Goal: Information Seeking & Learning: Learn about a topic

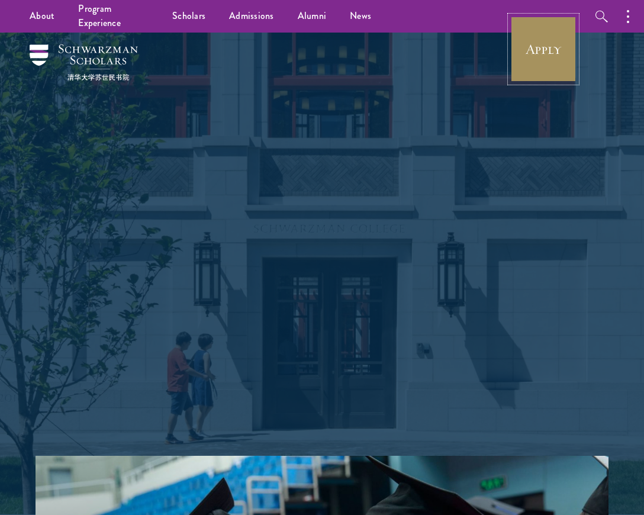
click at [557, 46] on link "Apply" at bounding box center [543, 49] width 66 height 66
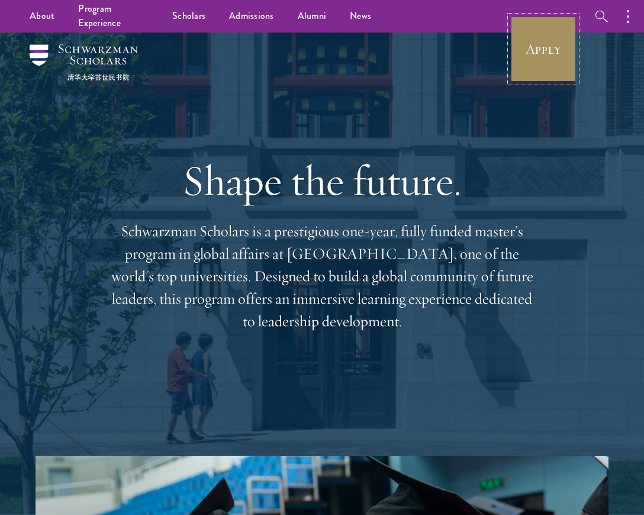
click at [542, 44] on link "Apply" at bounding box center [543, 49] width 66 height 66
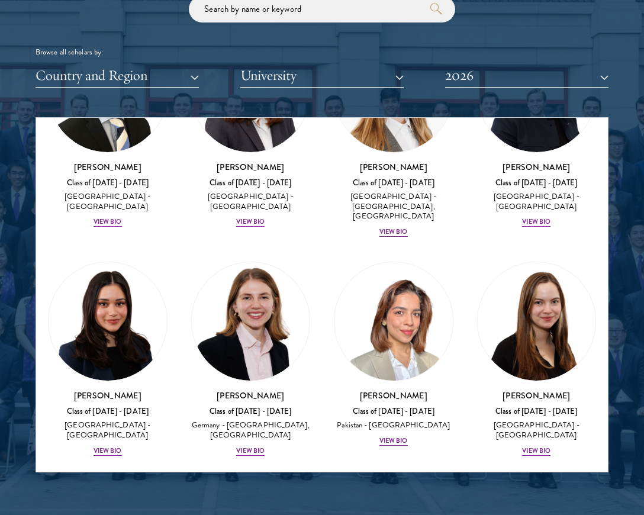
scroll to position [3677, 0]
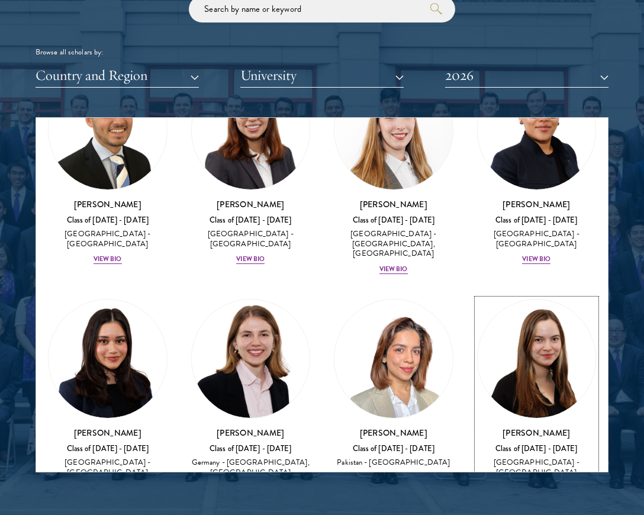
click at [564, 299] on img at bounding box center [536, 358] width 118 height 118
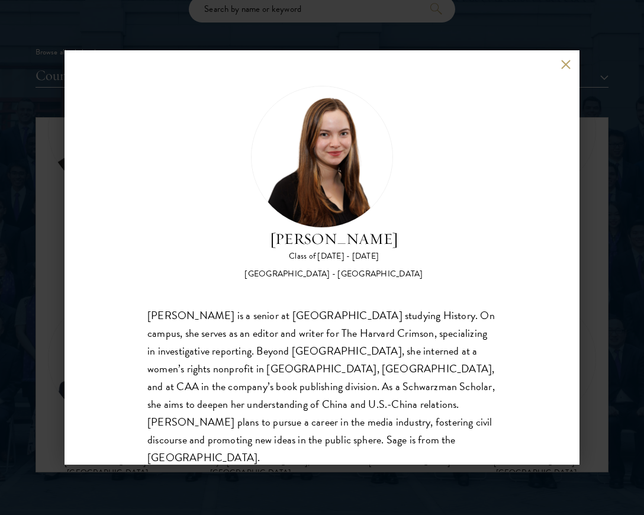
scroll to position [2, 0]
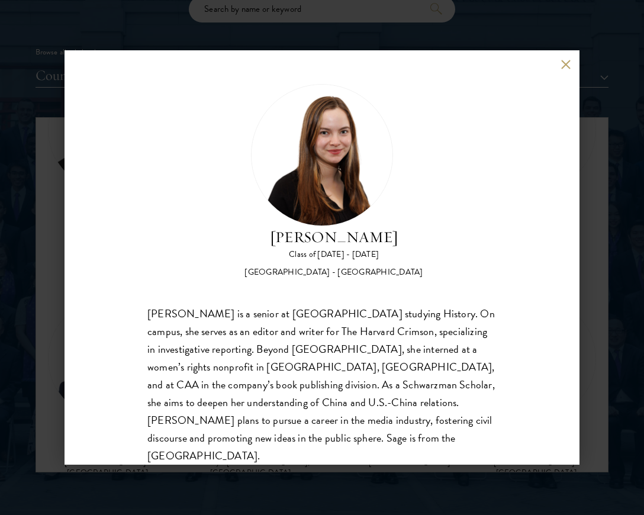
click at [577, 317] on div "[PERSON_NAME] Class of [DATE] - [DATE] [GEOGRAPHIC_DATA] - [GEOGRAPHIC_DATA] [P…" at bounding box center [321, 257] width 515 height 414
click at [621, 316] on div "[PERSON_NAME] Class of [DATE] - [DATE] [GEOGRAPHIC_DATA] - [GEOGRAPHIC_DATA] [P…" at bounding box center [322, 257] width 644 height 515
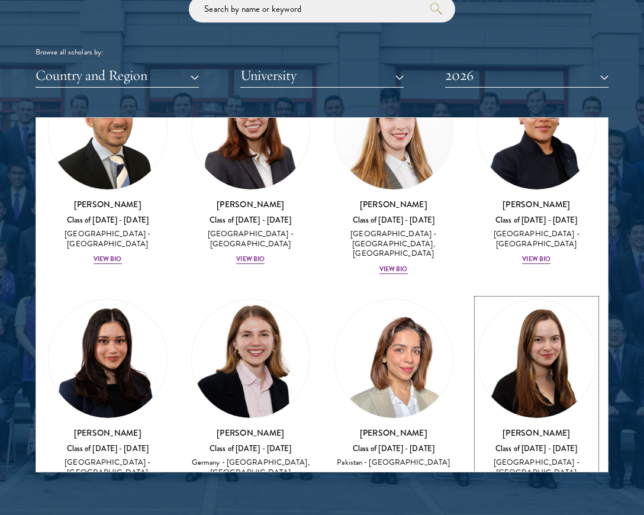
scroll to position [3654, 0]
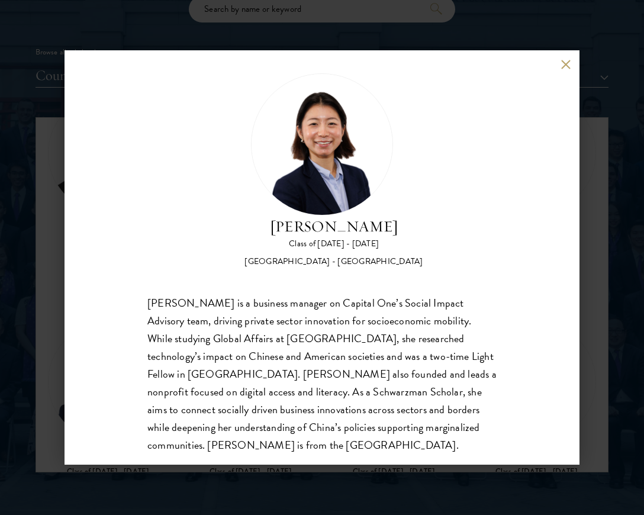
scroll to position [20, 0]
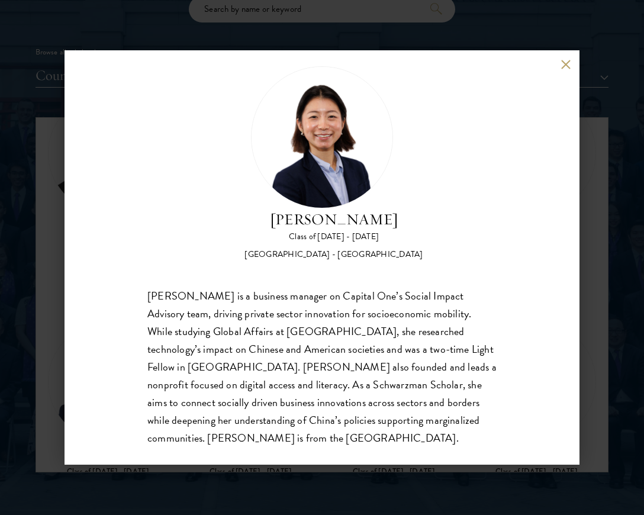
click at [336, 345] on div "[PERSON_NAME] is a business manager on Capital One’s Social Impact Advisory tea…" at bounding box center [321, 367] width 349 height 160
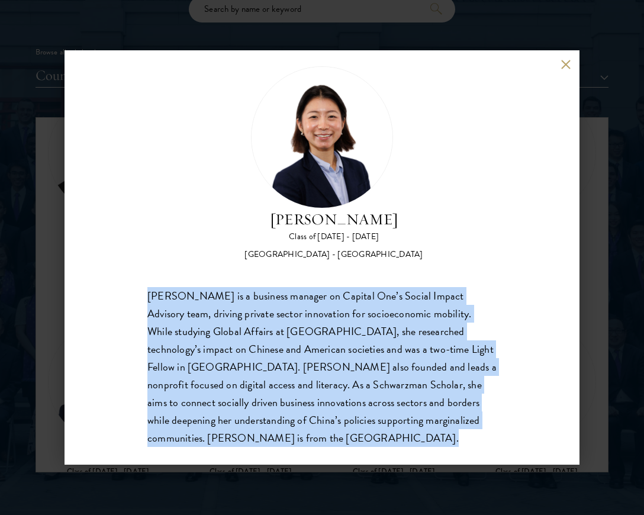
click at [336, 345] on div "[PERSON_NAME] is a business manager on Capital One’s Social Impact Advisory tea…" at bounding box center [321, 367] width 349 height 160
copy body "[PERSON_NAME] is a business manager on Capital One’s Social Impact Advisory tea…"
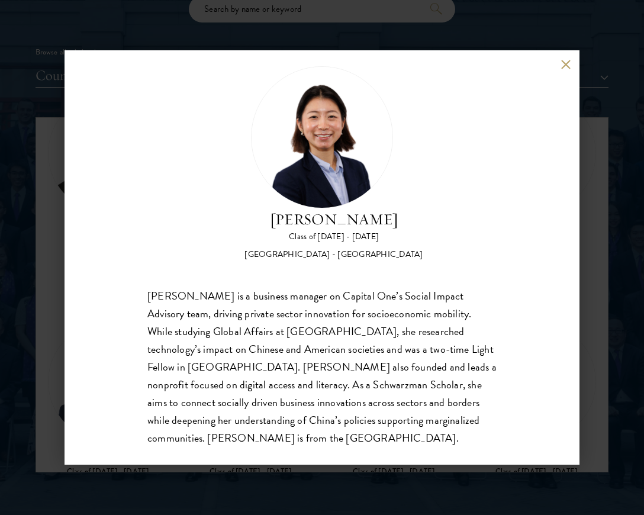
click at [562, 59] on div "[PERSON_NAME] Class of [DATE] - [DATE] [GEOGRAPHIC_DATA] - [GEOGRAPHIC_DATA] [P…" at bounding box center [321, 257] width 515 height 414
click at [563, 63] on button at bounding box center [565, 64] width 10 height 10
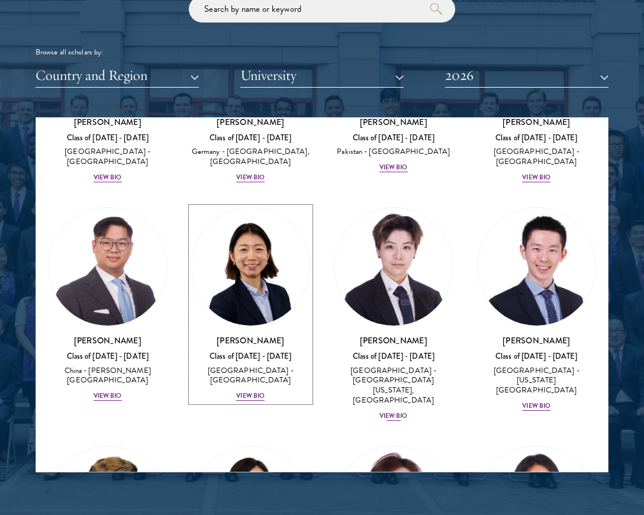
scroll to position [4002, 0]
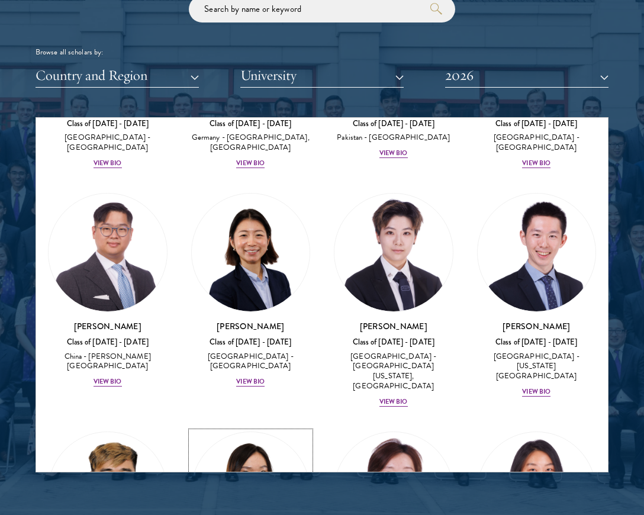
click at [278, 432] on img at bounding box center [251, 491] width 118 height 118
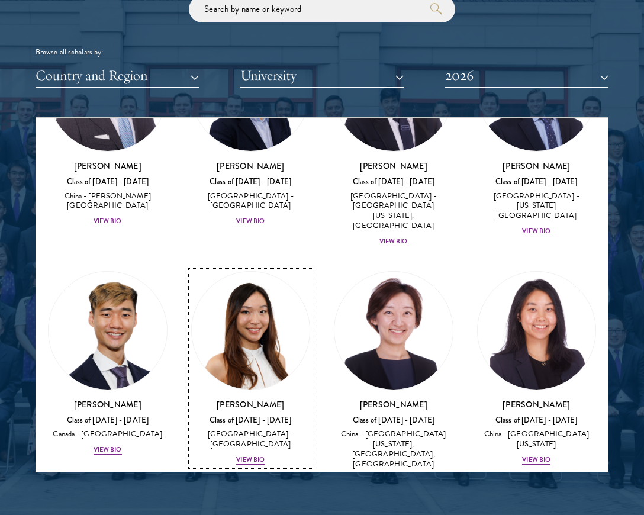
scroll to position [4162, 0]
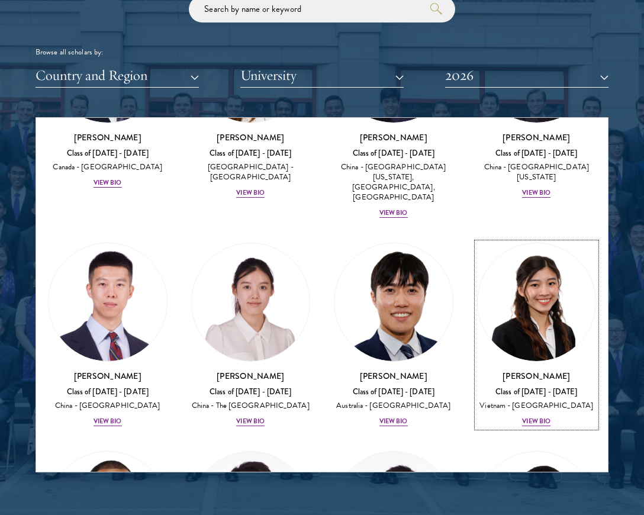
scroll to position [4424, 0]
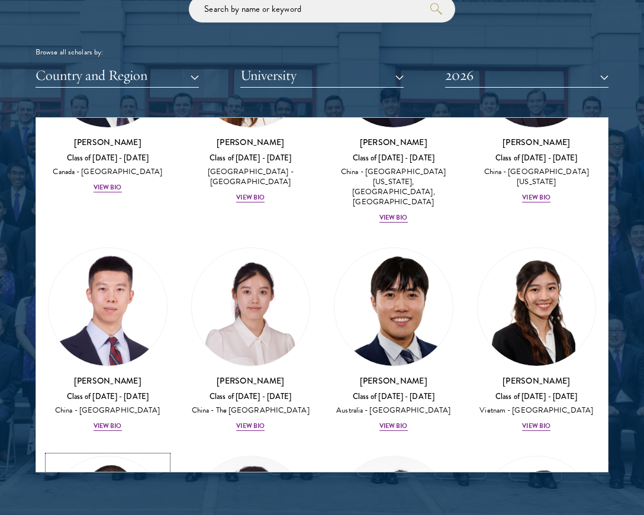
click at [91, 456] on img at bounding box center [108, 515] width 118 height 118
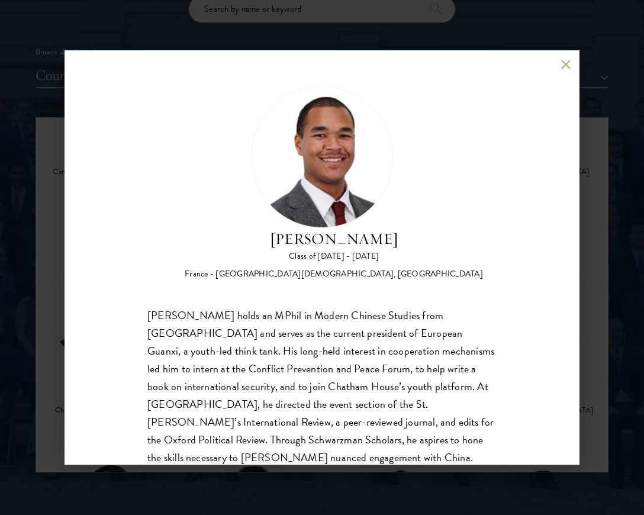
scroll to position [20, 0]
